Goal: Information Seeking & Learning: Check status

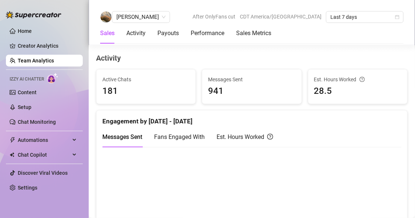
scroll to position [288, 0]
click at [146, 19] on div "[PERSON_NAME]" at bounding box center [141, 17] width 58 height 12
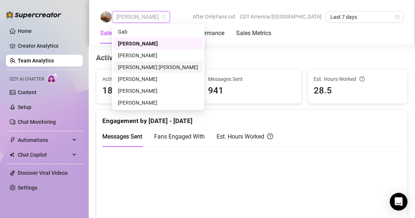
click at [132, 65] on div "[PERSON_NAME] [PERSON_NAME]" at bounding box center [158, 67] width 81 height 8
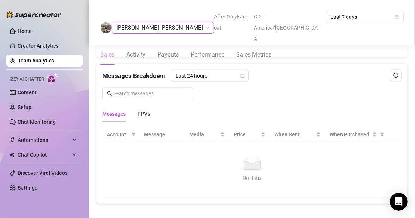
scroll to position [463, 0]
click at [221, 65] on div "Messages Breakdown Last 24 hours Messages PPVs" at bounding box center [251, 93] width 311 height 58
click at [221, 74] on span "Last 24 hours" at bounding box center [210, 75] width 69 height 11
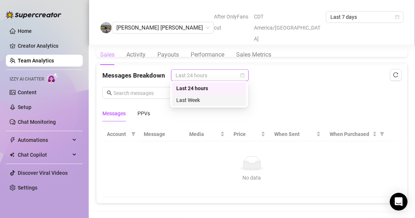
click at [215, 105] on div "Last Week" at bounding box center [209, 100] width 75 height 12
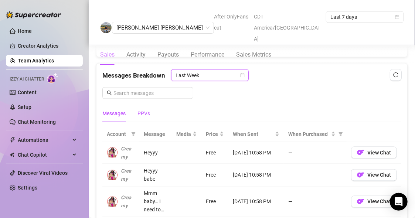
click at [146, 112] on div "PPVs" at bounding box center [143, 113] width 13 height 8
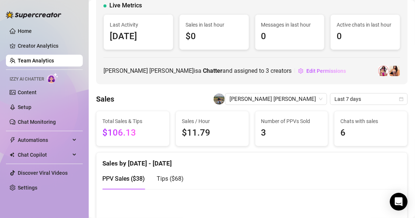
scroll to position [45, 0]
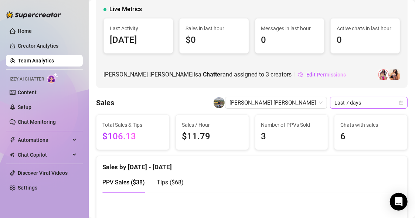
click at [364, 103] on span "Last 7 days" at bounding box center [368, 102] width 69 height 11
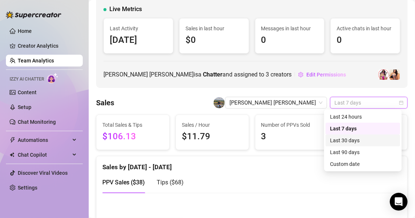
click at [353, 145] on div "Last 30 days" at bounding box center [363, 141] width 75 height 12
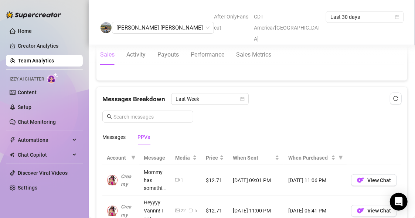
scroll to position [440, 0]
click at [202, 93] on span "Last Week" at bounding box center [210, 98] width 69 height 11
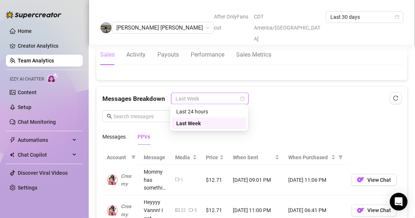
click at [314, 118] on div "Messages Breakdown Last Week Messages PPVs" at bounding box center [251, 119] width 299 height 52
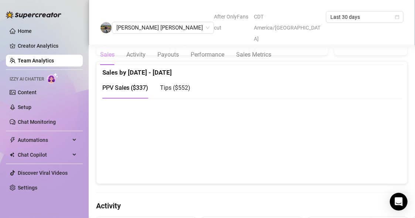
scroll to position [71, 0]
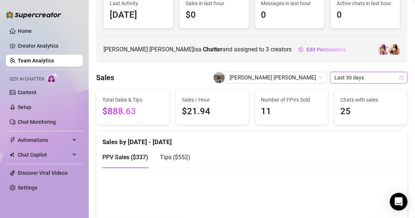
click at [341, 79] on span "Last 30 days" at bounding box center [368, 77] width 69 height 11
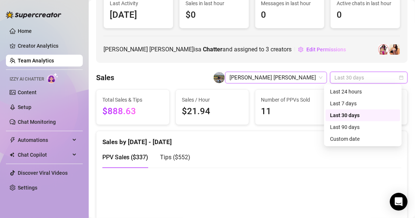
click at [302, 78] on span "[PERSON_NAME] [PERSON_NAME]" at bounding box center [276, 77] width 93 height 11
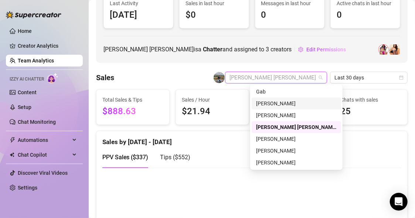
click at [277, 106] on div "[PERSON_NAME]" at bounding box center [296, 103] width 81 height 8
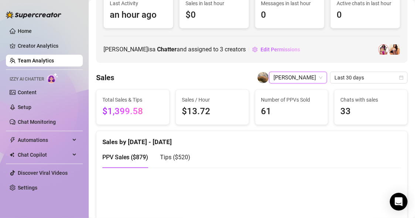
click at [291, 116] on span "61" at bounding box center [291, 112] width 61 height 14
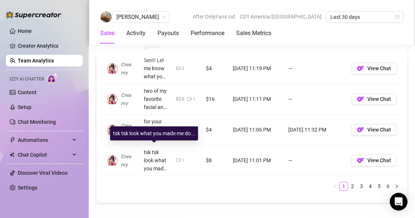
scroll to position [736, 0]
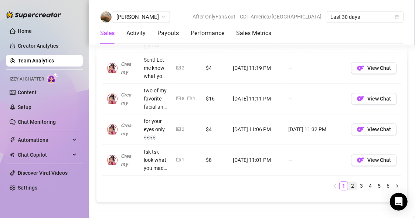
click at [349, 182] on link "2" at bounding box center [353, 186] width 8 height 8
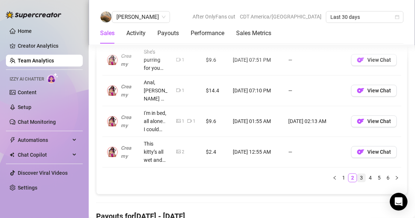
click at [357, 174] on link "3" at bounding box center [361, 178] width 8 height 8
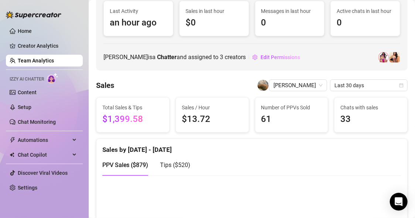
scroll to position [0, 0]
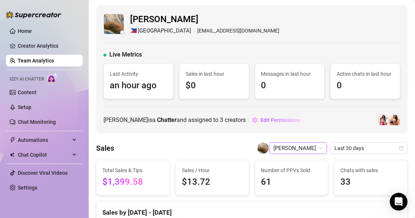
click at [317, 149] on div "[PERSON_NAME]" at bounding box center [298, 148] width 58 height 12
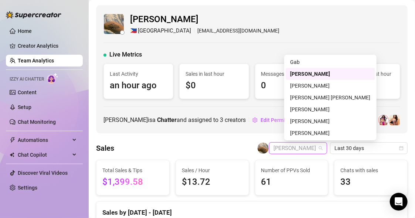
click at [317, 149] on div "[PERSON_NAME]" at bounding box center [298, 148] width 58 height 12
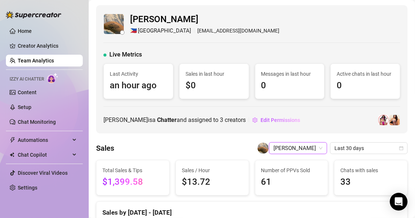
click at [241, 130] on div "[PERSON_NAME] 🇵🇭 Manila [EMAIL_ADDRESS][DOMAIN_NAME] Live Metrics Last Activity…" at bounding box center [252, 69] width 312 height 128
click at [239, 142] on div "Sales [PERSON_NAME] Last 30 days" at bounding box center [252, 148] width 312 height 12
